Goal: Task Accomplishment & Management: Manage account settings

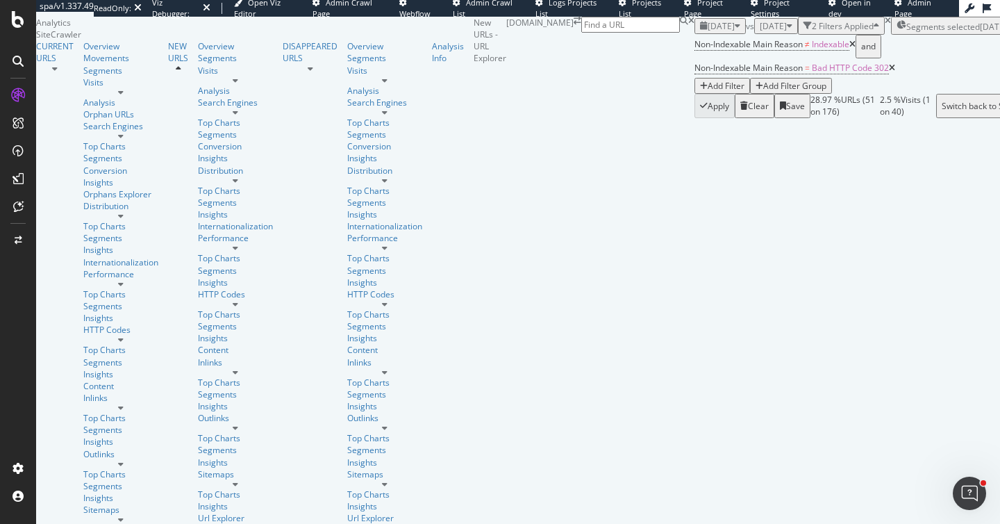
scroll to position [3, 0]
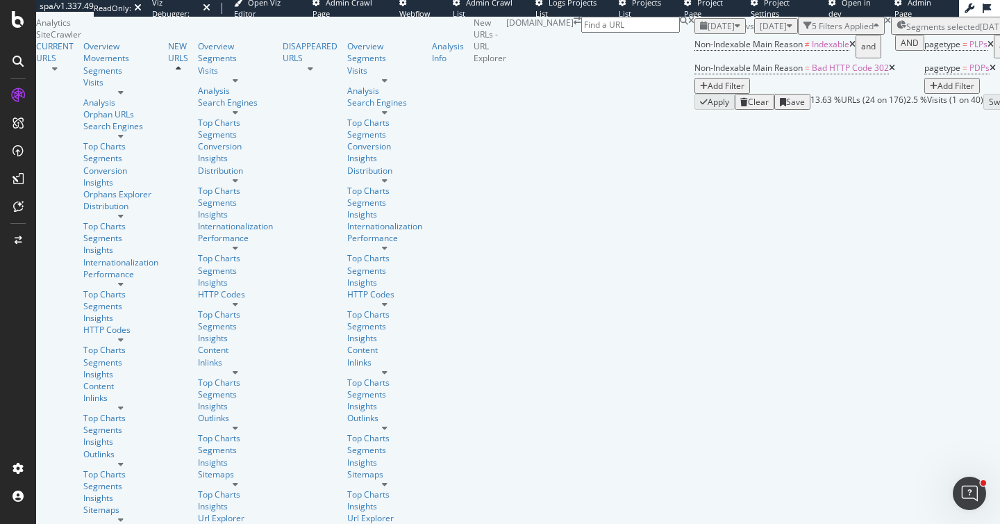
click at [15, 21] on icon at bounding box center [18, 19] width 13 height 17
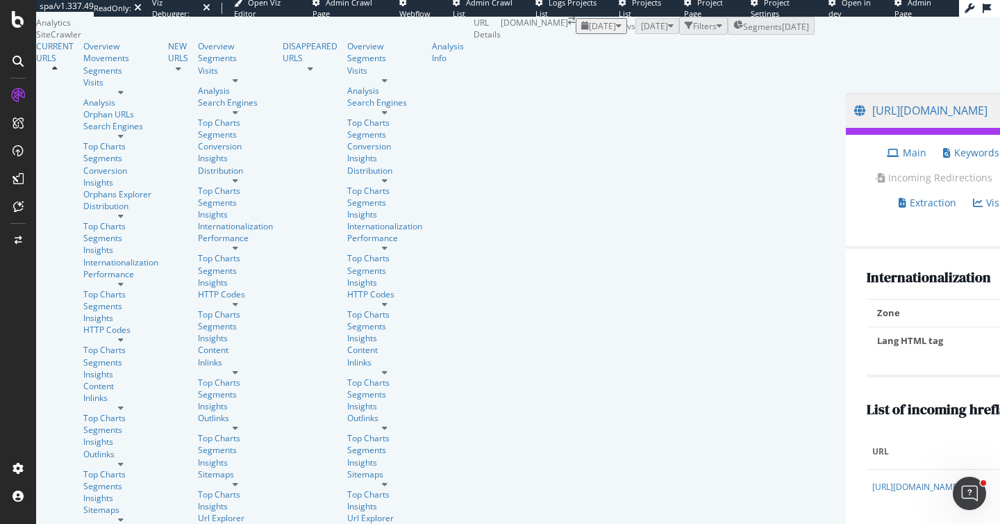
scroll to position [309, 0]
click at [76, 137] on div "AlertPanel" at bounding box center [55, 131] width 40 height 12
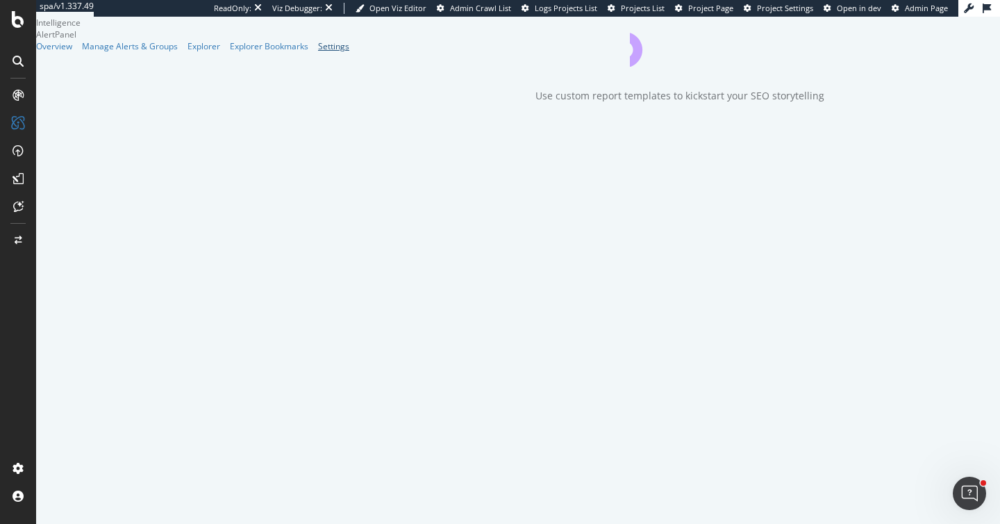
click at [318, 52] on div "Settings" at bounding box center [333, 46] width 31 height 12
select select "01"
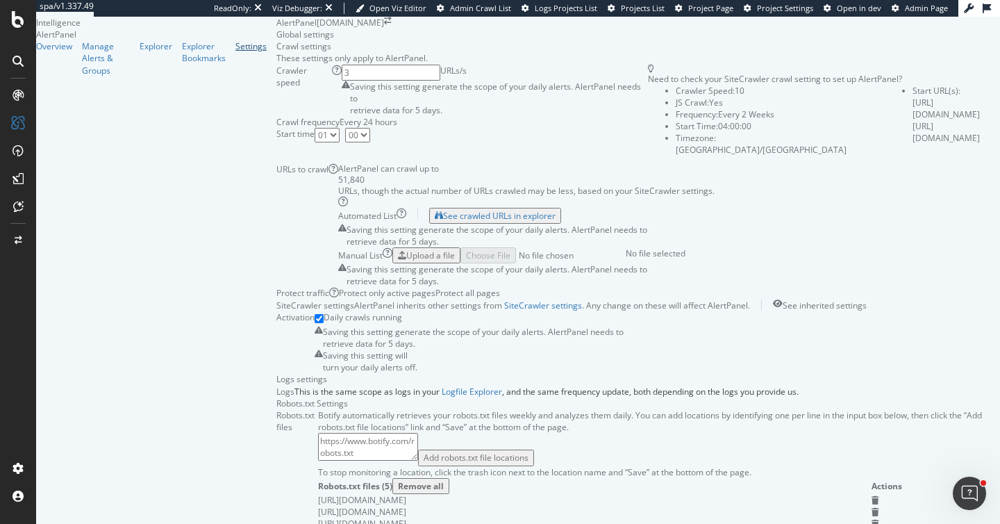
scroll to position [918, 0]
click at [68, 109] on div "SiteCrawler" at bounding box center [57, 103] width 45 height 12
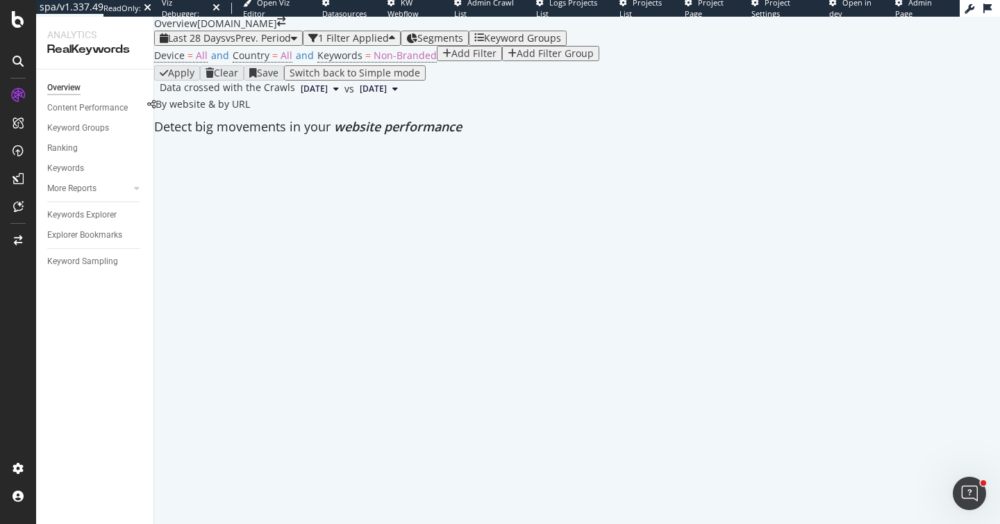
click at [537, 44] on div "Keyword Groups" at bounding box center [522, 38] width 77 height 11
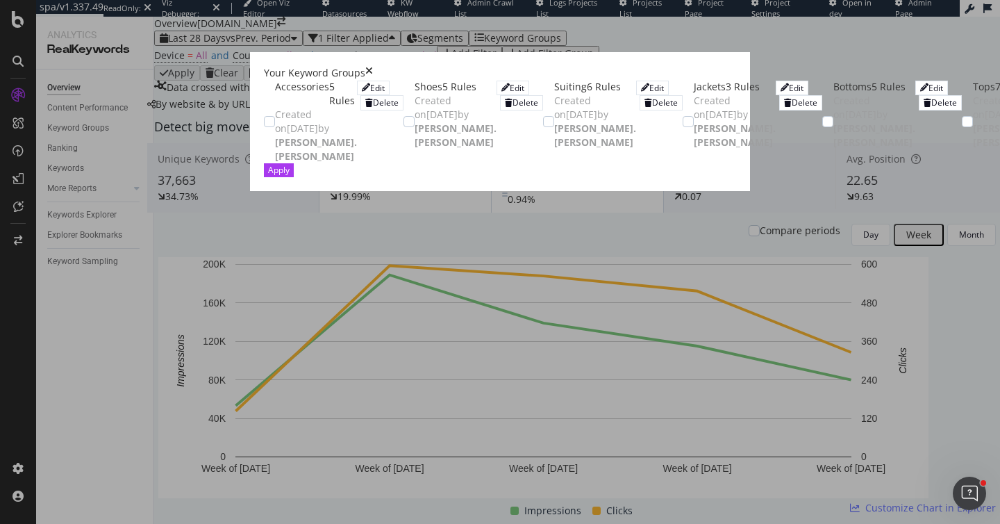
click at [373, 66] on icon "times" at bounding box center [369, 73] width 8 height 14
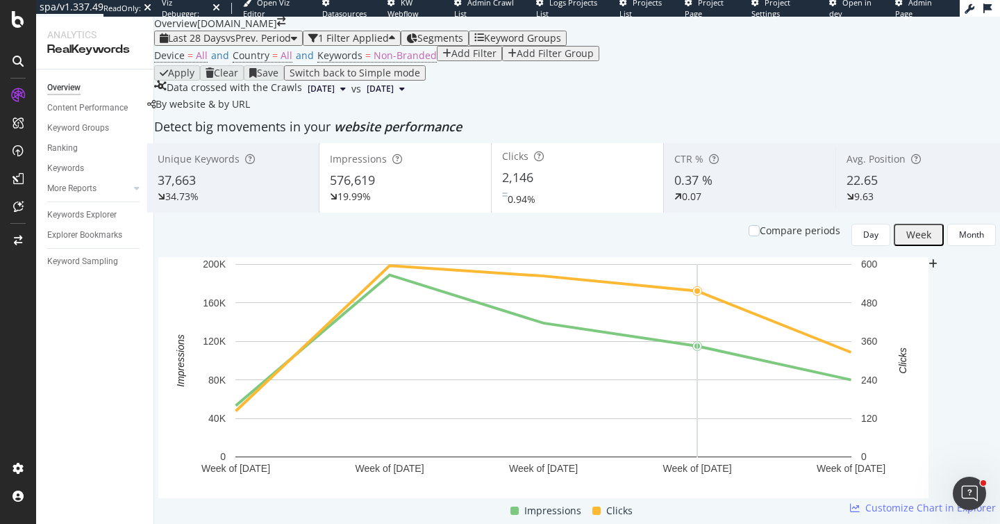
scroll to position [202, 0]
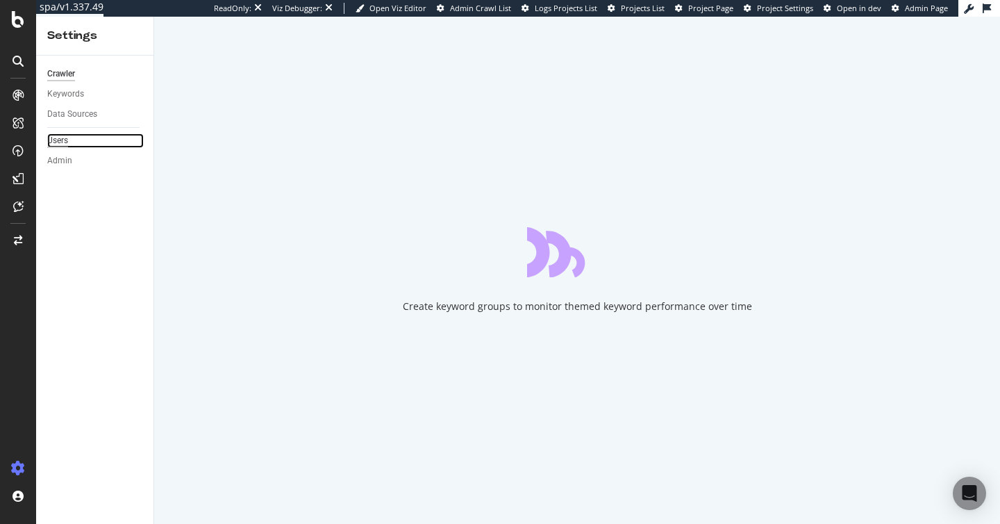
click at [65, 138] on div "Users" at bounding box center [57, 140] width 21 height 15
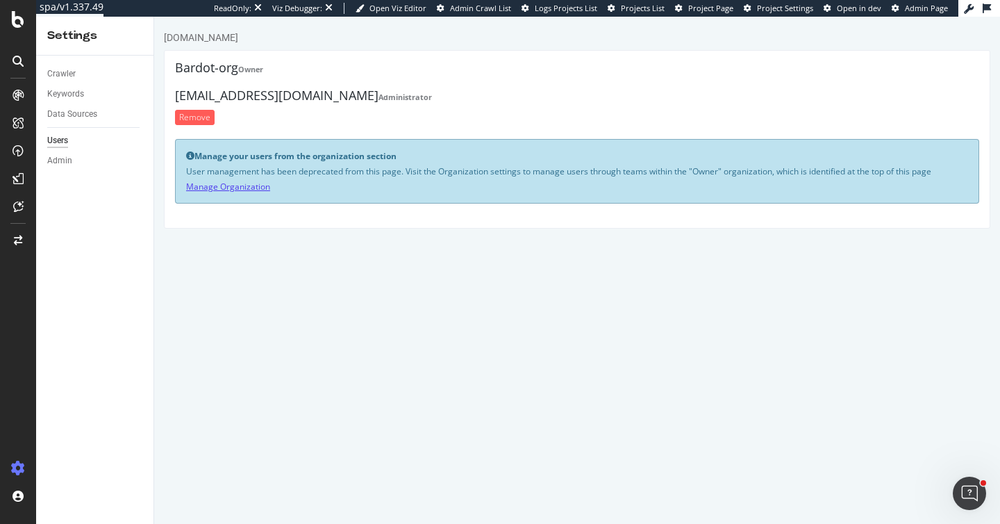
click at [238, 187] on link "Manage Organization" at bounding box center [228, 187] width 84 height 12
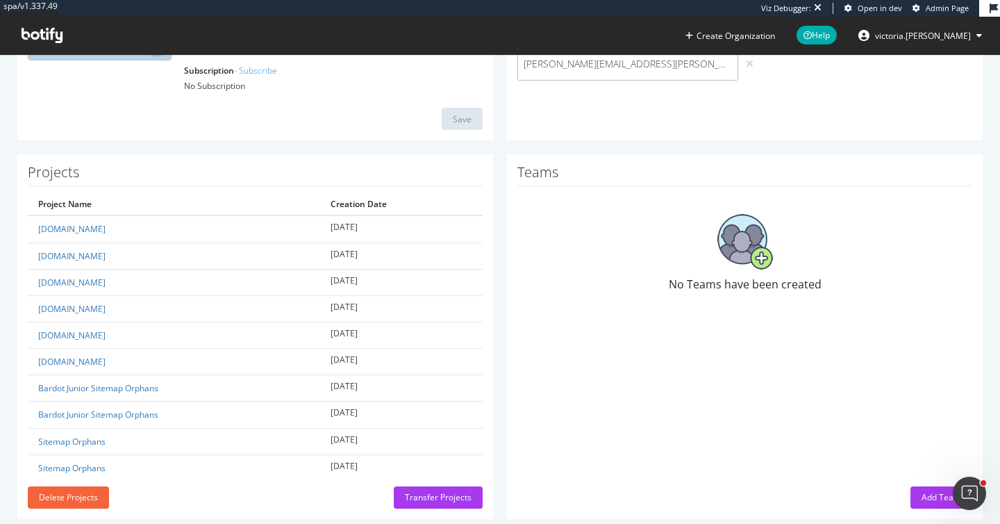
scroll to position [256, 0]
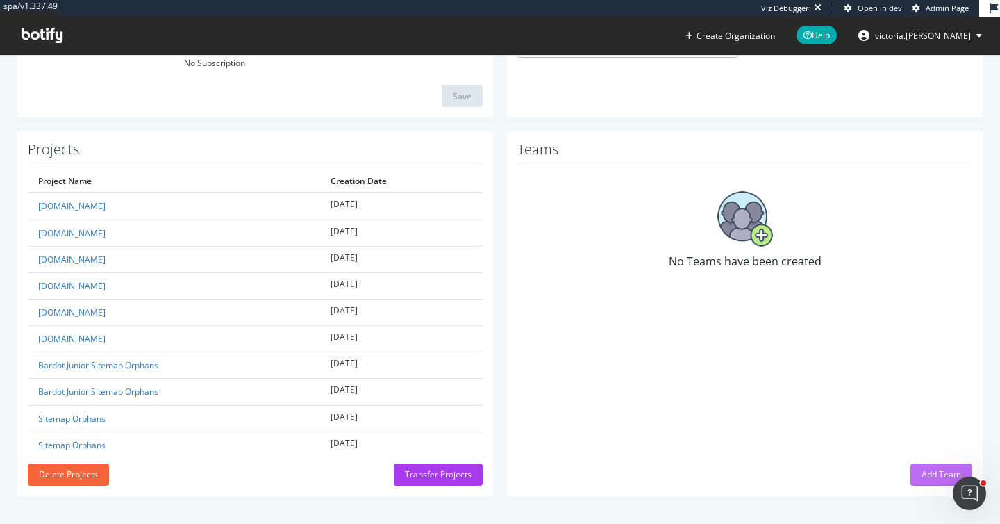
click at [922, 475] on div "Add Team" at bounding box center [942, 474] width 40 height 12
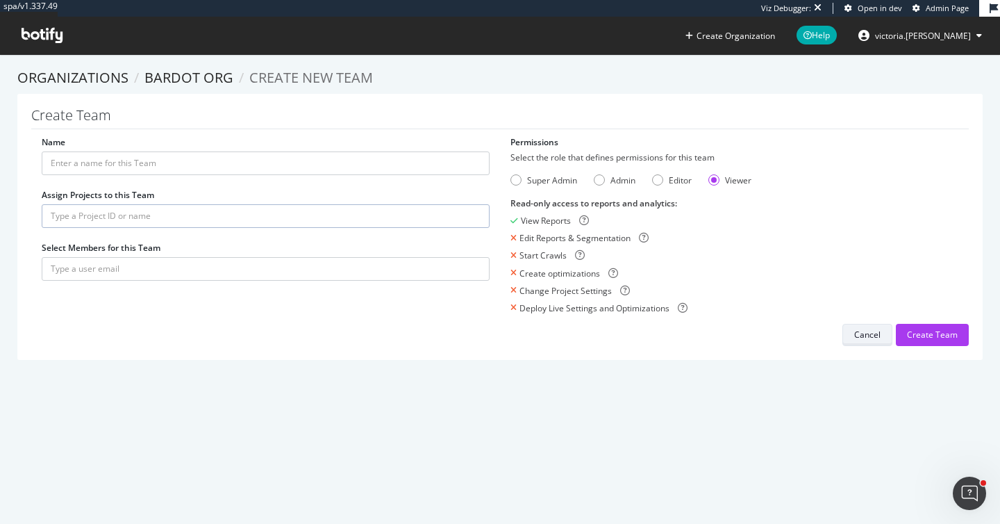
click at [866, 334] on div "Cancel" at bounding box center [868, 335] width 26 height 12
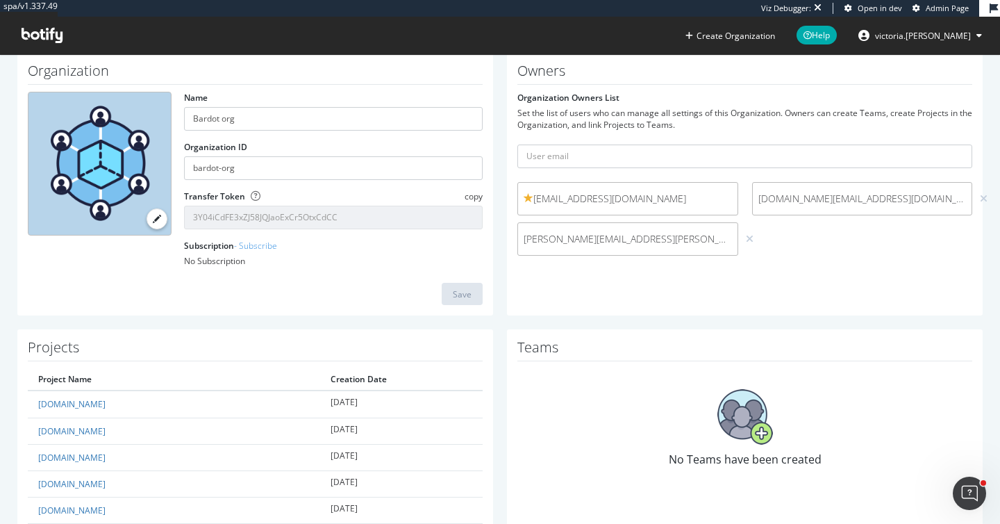
scroll to position [256, 0]
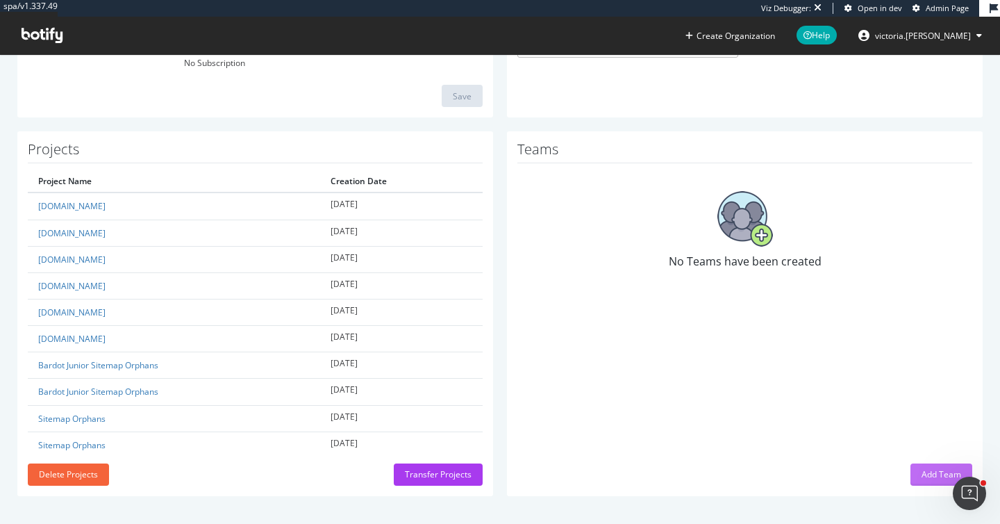
click at [922, 473] on div "Add Team" at bounding box center [942, 474] width 40 height 12
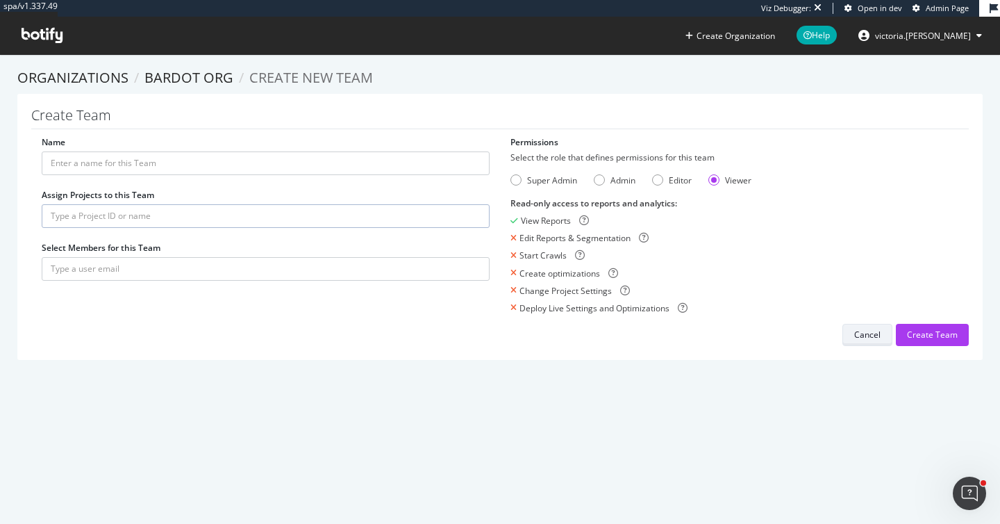
click at [865, 340] on div "Cancel" at bounding box center [868, 335] width 26 height 12
